Goal: Register for event/course

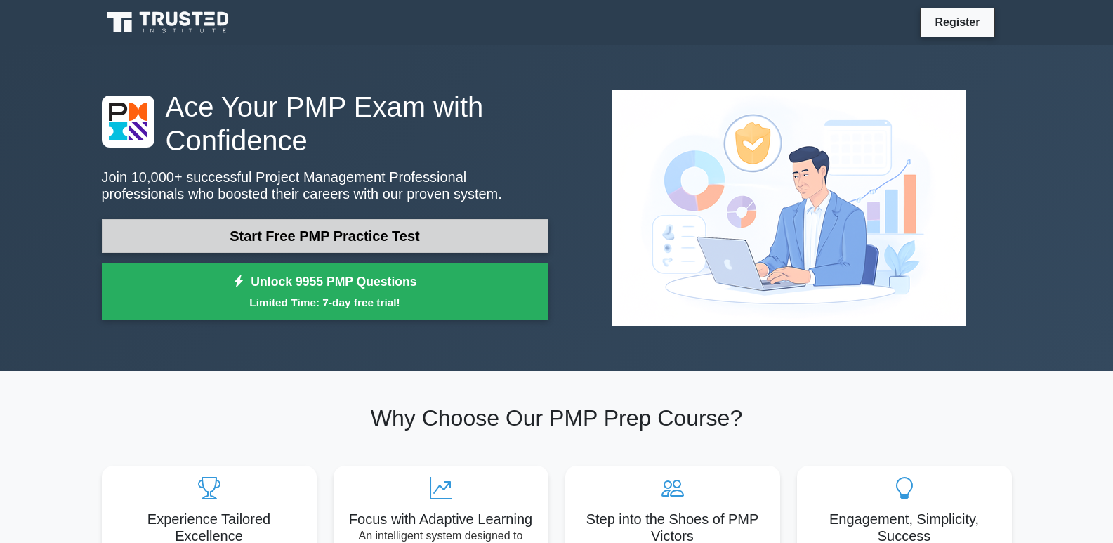
click at [442, 239] on link "Start Free PMP Practice Test" at bounding box center [325, 236] width 446 height 34
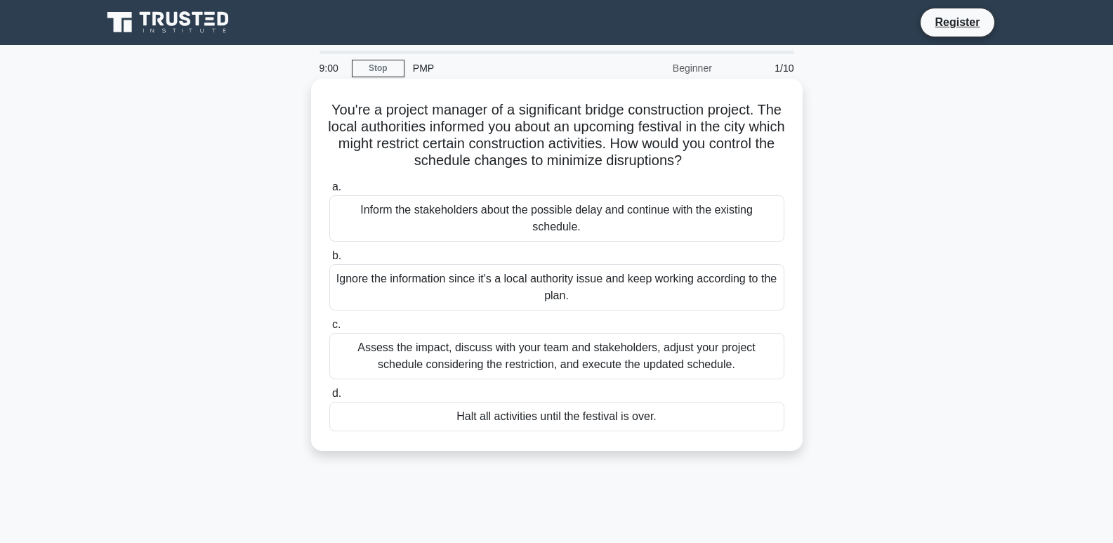
click at [621, 349] on div "Assess the impact, discuss with your team and stakeholders, adjust your project…" at bounding box center [556, 356] width 455 height 46
click at [329, 329] on input "c. Assess the impact, discuss with your team and stakeholders, adjust your proj…" at bounding box center [329, 324] width 0 height 9
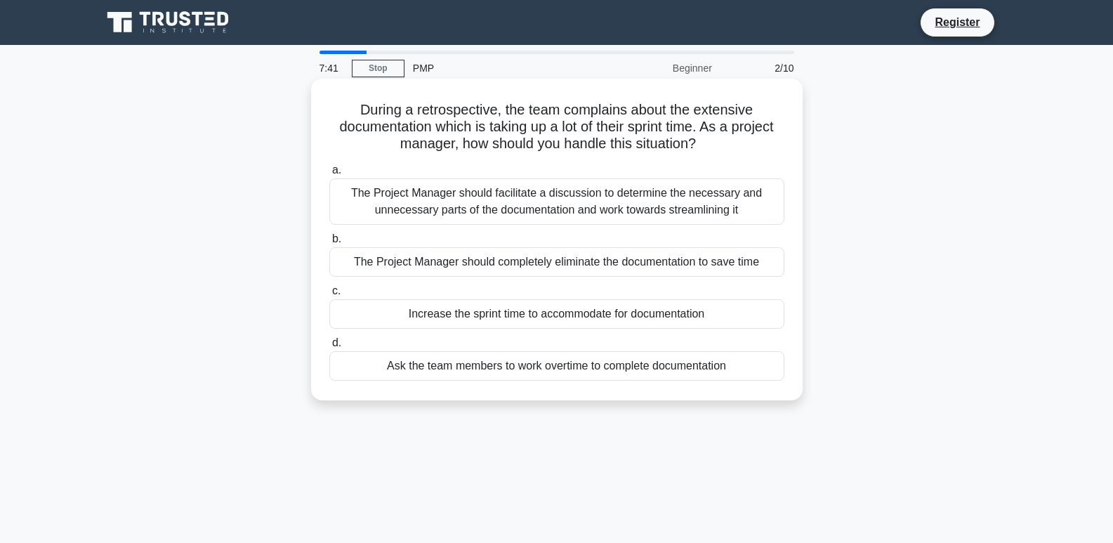
click at [651, 203] on div "The Project Manager should facilitate a discussion to determine the necessary a…" at bounding box center [556, 201] width 455 height 46
click at [329, 175] on input "a. The Project Manager should facilitate a discussion to determine the necessar…" at bounding box center [329, 170] width 0 height 9
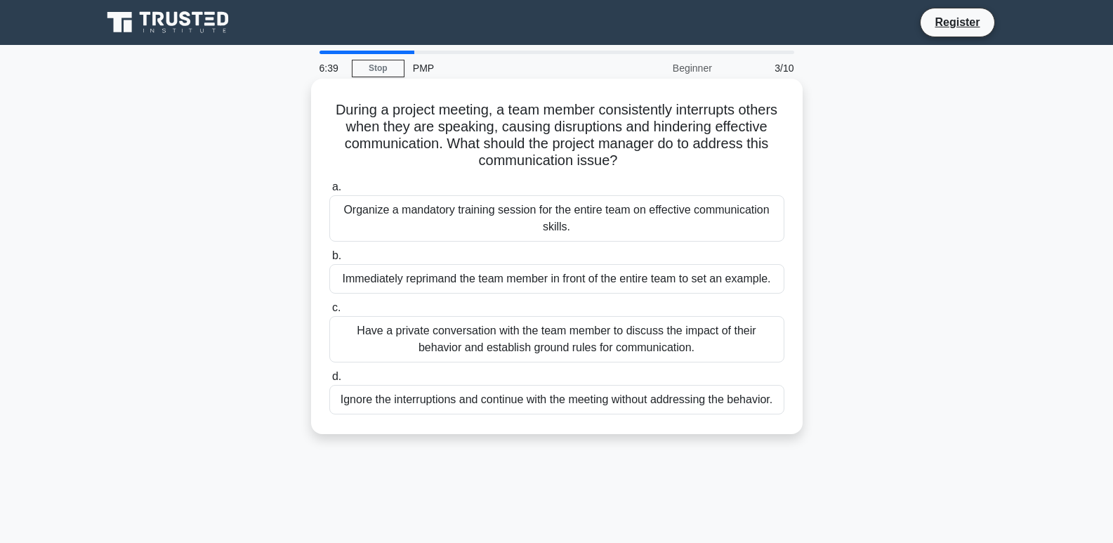
click at [527, 340] on div "Have a private conversation with the team member to discuss the impact of their…" at bounding box center [556, 339] width 455 height 46
click at [329, 312] on input "c. Have a private conversation with the team member to discuss the impact of th…" at bounding box center [329, 307] width 0 height 9
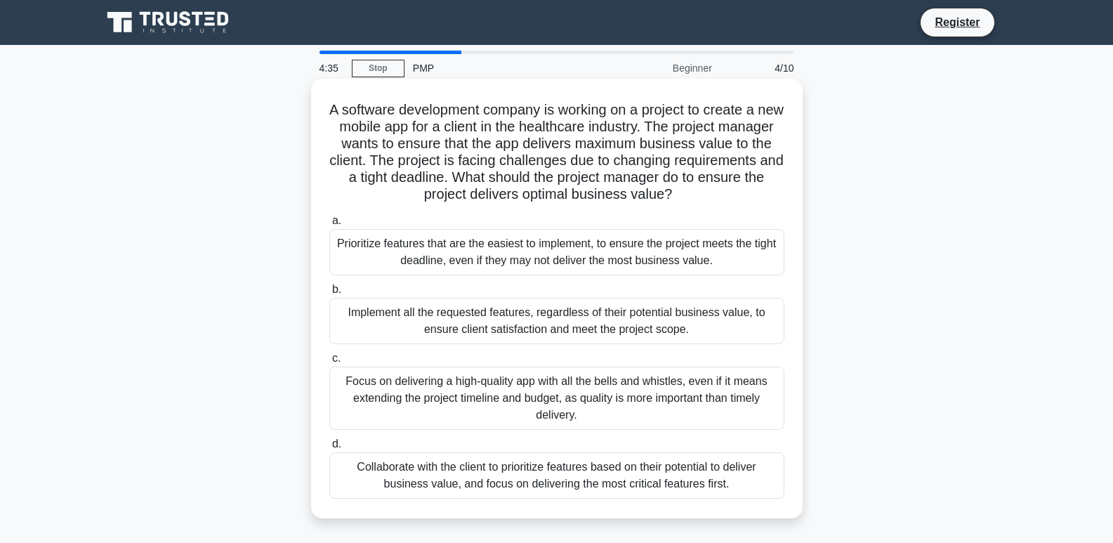
click at [537, 477] on div "Collaborate with the client to prioritize features based on their potential to …" at bounding box center [556, 475] width 455 height 46
click at [329, 449] on input "d. Collaborate with the client to prioritize features based on their potential …" at bounding box center [329, 443] width 0 height 9
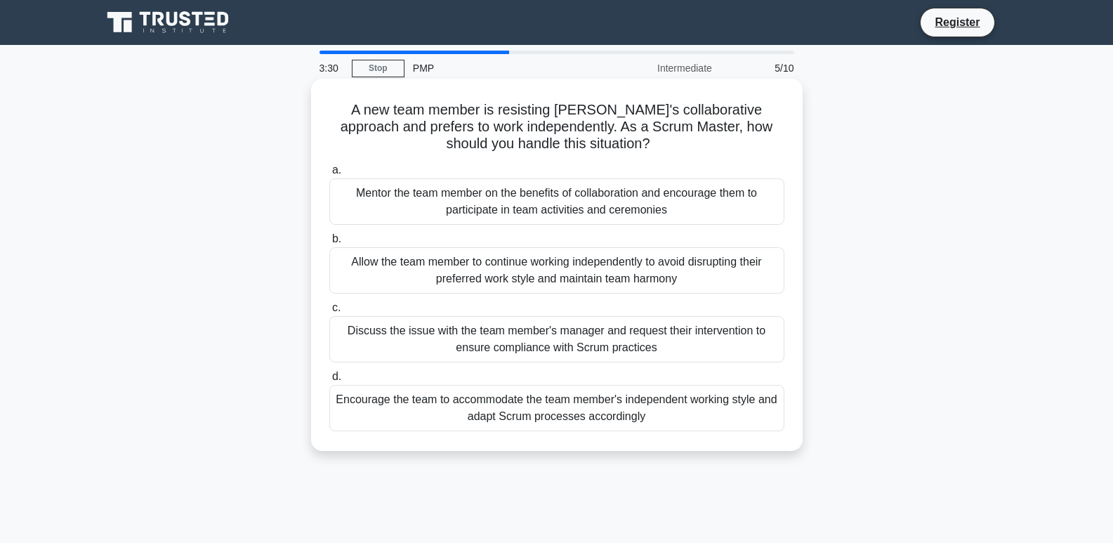
click at [581, 338] on div "Discuss the issue with the team member's manager and request their intervention…" at bounding box center [556, 339] width 455 height 46
click at [329, 312] on input "c. Discuss the issue with the team member's manager and request their intervent…" at bounding box center [329, 307] width 0 height 9
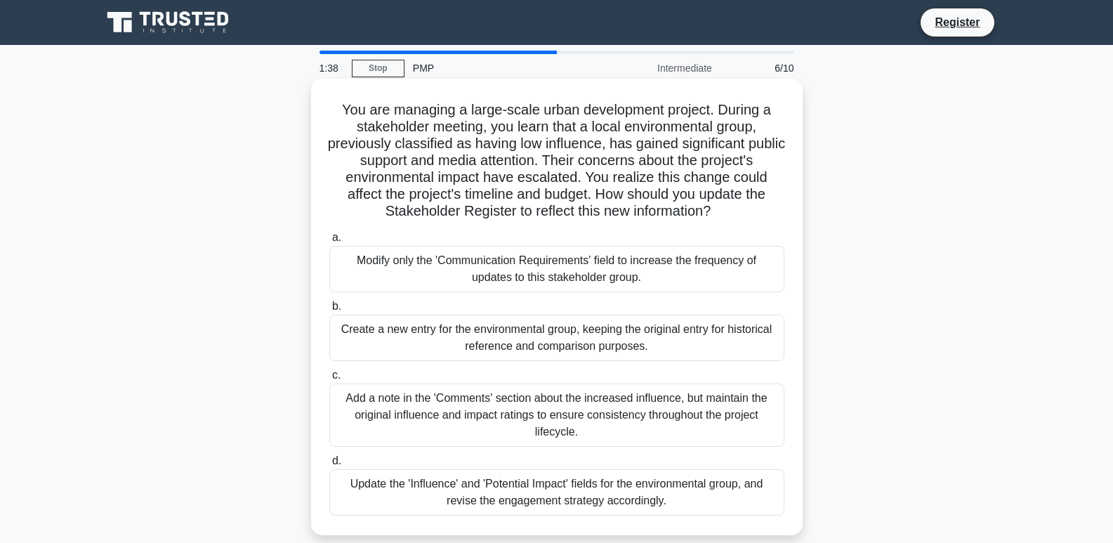
click at [601, 331] on div "Create a new entry for the environmental group, keeping the original entry for …" at bounding box center [556, 337] width 455 height 46
click at [329, 311] on input "b. Create a new entry for the environmental group, keeping the original entry f…" at bounding box center [329, 306] width 0 height 9
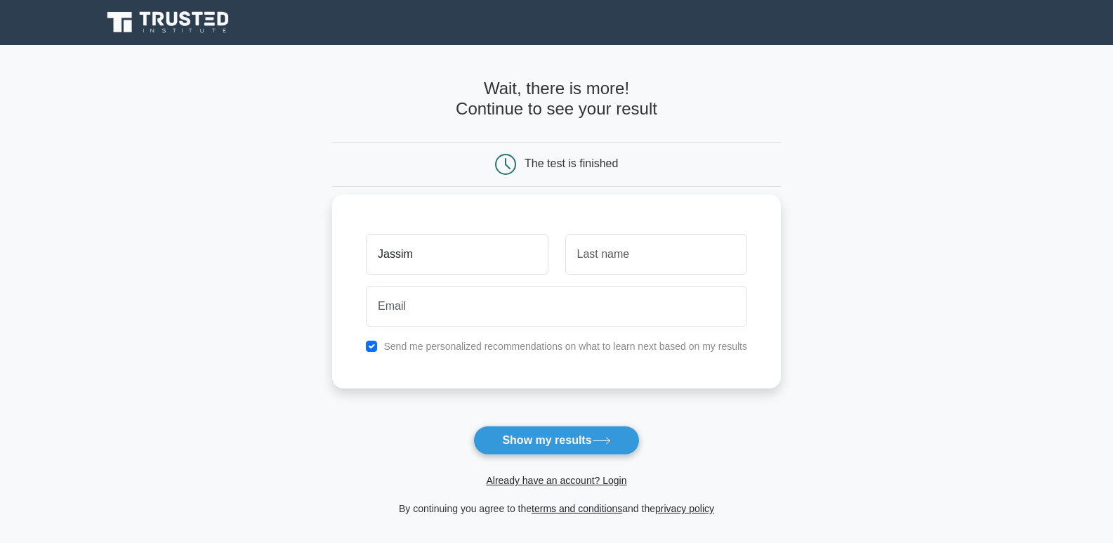
type input "Jassim"
click at [597, 247] on input "text" at bounding box center [656, 254] width 182 height 41
type input "Aldurazi"
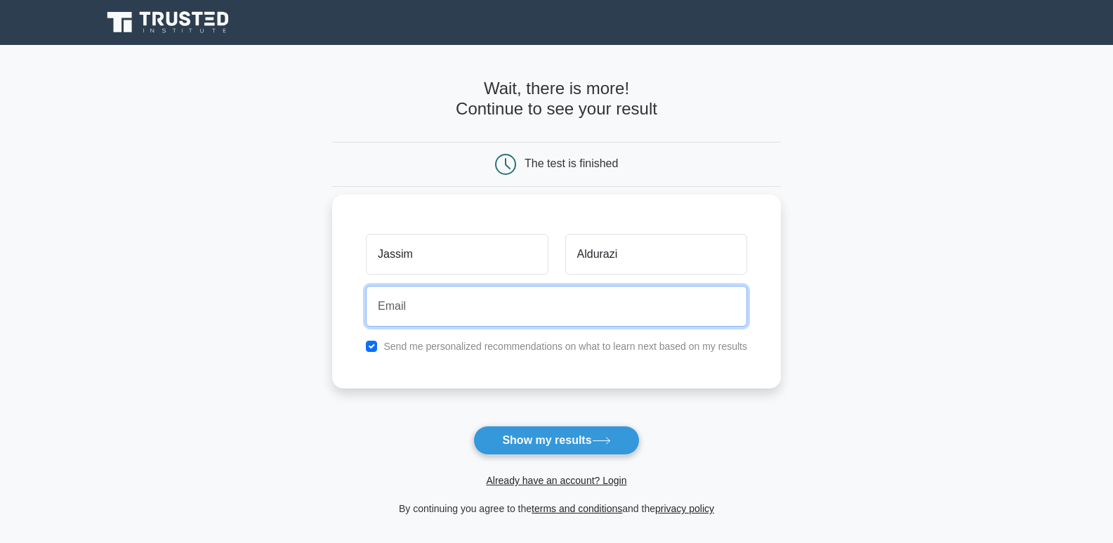
click at [410, 311] on input "email" at bounding box center [556, 306] width 381 height 41
type input "durazi2000@gmail.com"
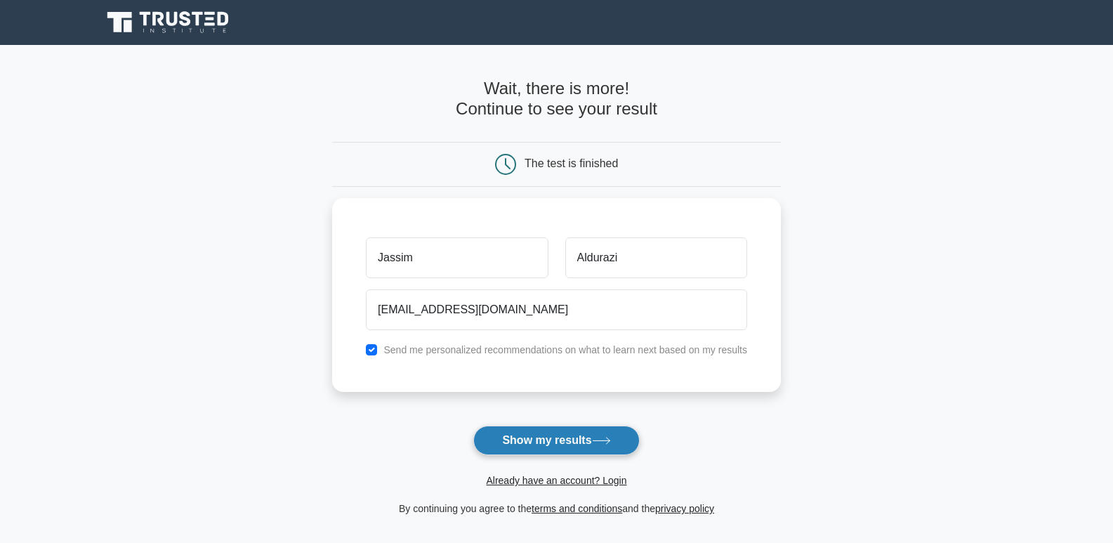
click at [560, 441] on button "Show my results" at bounding box center [556, 439] width 166 height 29
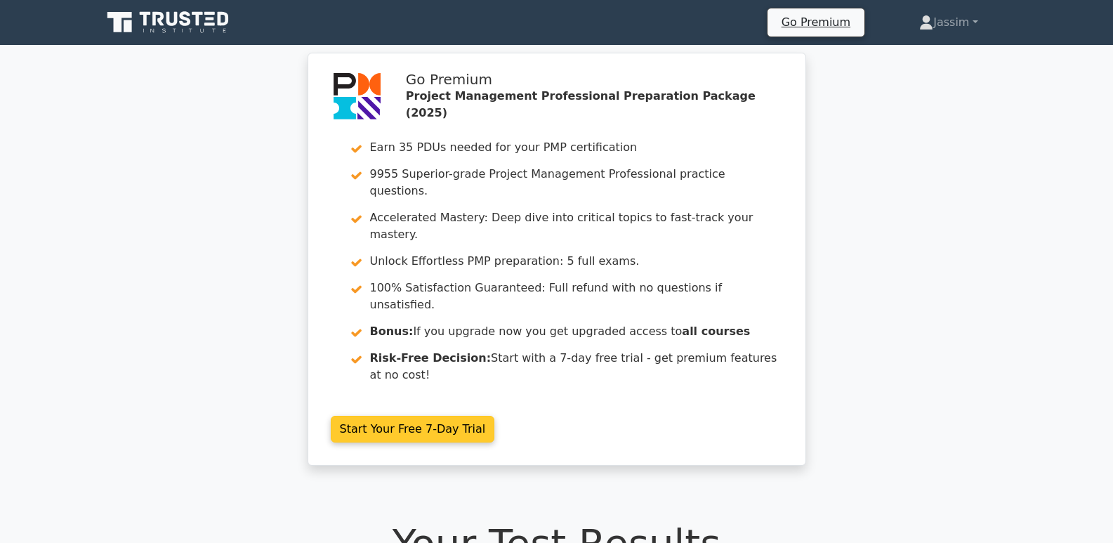
click at [429, 416] on link "Start Your Free 7-Day Trial" at bounding box center [413, 429] width 164 height 27
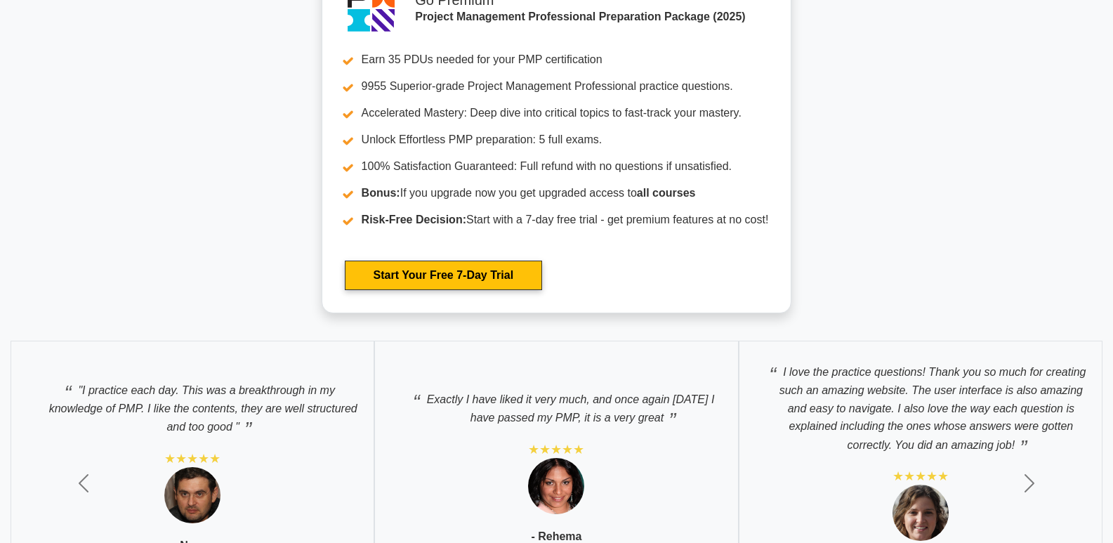
scroll to position [5273, 0]
